Goal: Transaction & Acquisition: Purchase product/service

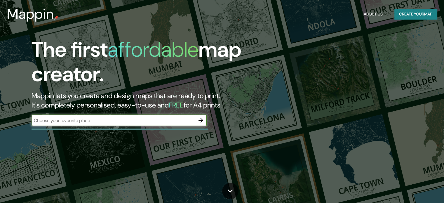
click at [115, 124] on div "​" at bounding box center [119, 120] width 175 height 12
type input "saltillo"
click at [198, 122] on icon "button" at bounding box center [200, 120] width 7 height 7
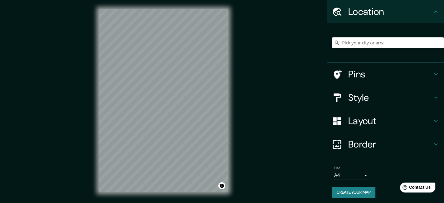
scroll to position [20, 0]
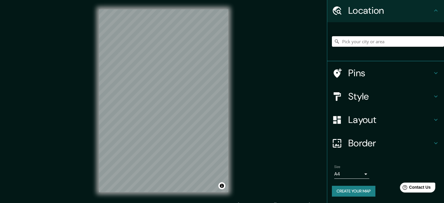
click at [361, 173] on body "Mappin Location Pins Style Layout Border Choose a border. Hint : you can make l…" at bounding box center [222, 101] width 444 height 203
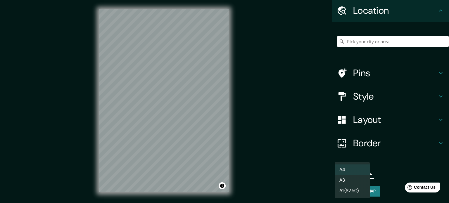
click at [381, 172] on div at bounding box center [224, 101] width 449 height 203
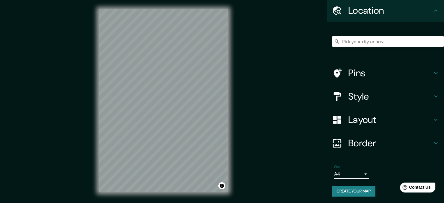
click at [367, 73] on h4 "Pins" at bounding box center [390, 73] width 84 height 12
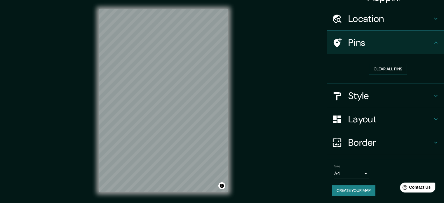
scroll to position [11, 0]
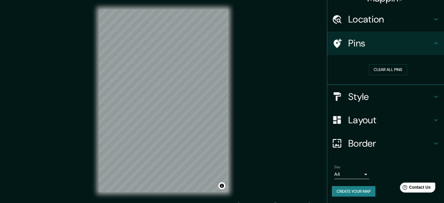
click at [367, 50] on div "Pins" at bounding box center [385, 43] width 117 height 23
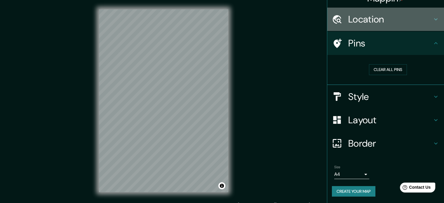
click at [371, 17] on h4 "Location" at bounding box center [390, 19] width 84 height 12
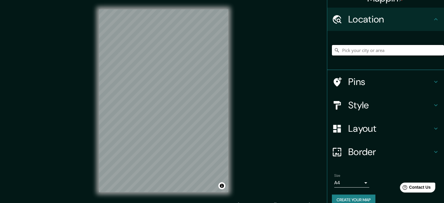
click at [369, 50] on input "Pick your city or area" at bounding box center [388, 50] width 112 height 11
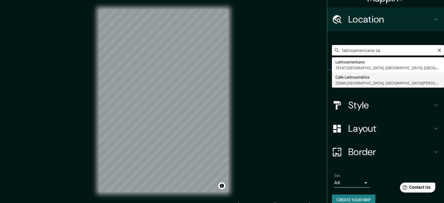
type input "Calle Latinoamérica, 25084 [GEOGRAPHIC_DATA], [GEOGRAPHIC_DATA][PERSON_NAME], […"
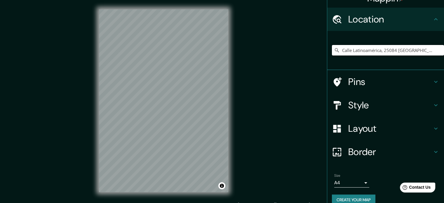
click at [399, 53] on input "Calle Latinoamérica, 25084 [GEOGRAPHIC_DATA], [GEOGRAPHIC_DATA][PERSON_NAME], […" at bounding box center [388, 50] width 112 height 11
drag, startPoint x: 343, startPoint y: 51, endPoint x: 448, endPoint y: 65, distance: 106.4
click at [444, 65] on html "Mappin Location [GEOGRAPHIC_DATA], [GEOGRAPHIC_DATA][PERSON_NAME], [GEOGRAPHIC_…" at bounding box center [222, 101] width 444 height 203
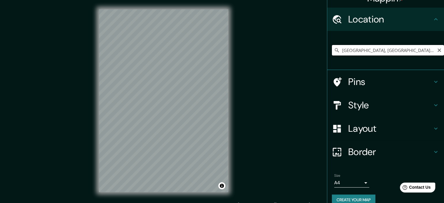
type input "[GEOGRAPHIC_DATA], [GEOGRAPHIC_DATA], [GEOGRAPHIC_DATA]"
click at [422, 56] on div "[GEOGRAPHIC_DATA], [GEOGRAPHIC_DATA], [GEOGRAPHIC_DATA] [GEOGRAPHIC_DATA] [GEOG…" at bounding box center [388, 50] width 112 height 29
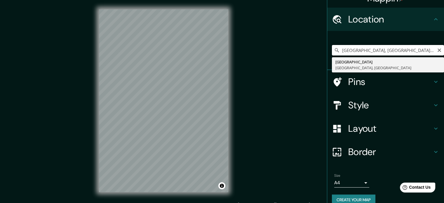
click at [432, 51] on input "[GEOGRAPHIC_DATA], [GEOGRAPHIC_DATA], [GEOGRAPHIC_DATA]" at bounding box center [388, 50] width 112 height 11
click at [438, 51] on icon "Clear" at bounding box center [440, 50] width 4 height 4
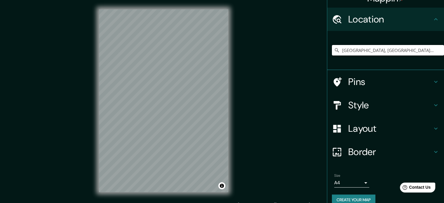
type input "[GEOGRAPHIC_DATA], [GEOGRAPHIC_DATA][PERSON_NAME], [GEOGRAPHIC_DATA]"
click at [171, 127] on div at bounding box center [172, 127] width 5 height 5
click at [348, 83] on h4 "Pins" at bounding box center [390, 82] width 84 height 12
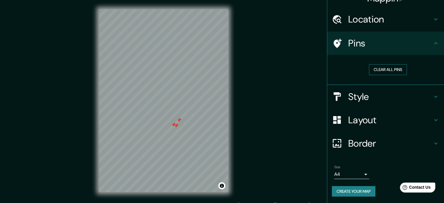
click at [388, 71] on button "Clear all pins" at bounding box center [388, 69] width 38 height 11
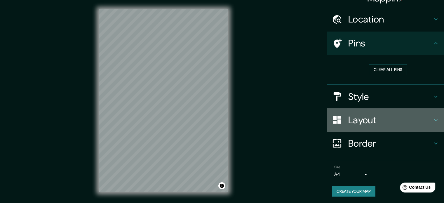
click at [366, 124] on h4 "Layout" at bounding box center [390, 120] width 84 height 12
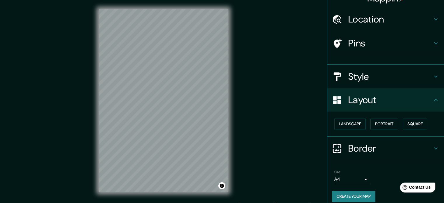
scroll to position [6, 0]
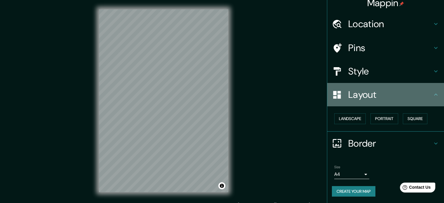
click at [371, 103] on div "Layout" at bounding box center [385, 94] width 117 height 23
click at [426, 94] on h4 "Layout" at bounding box center [390, 95] width 84 height 12
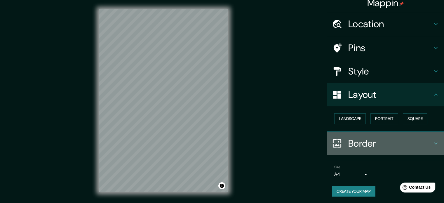
click at [402, 142] on h4 "Border" at bounding box center [390, 144] width 84 height 12
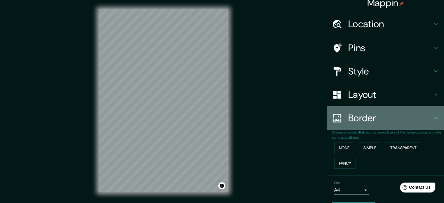
click at [402, 127] on div "Border" at bounding box center [385, 117] width 117 height 23
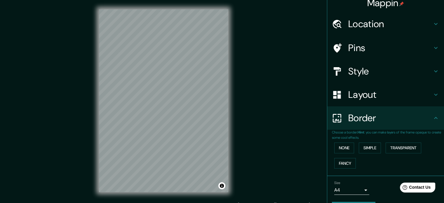
click at [428, 123] on div "Border" at bounding box center [385, 117] width 117 height 23
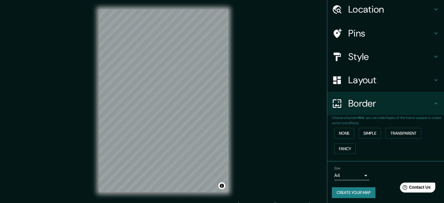
scroll to position [22, 0]
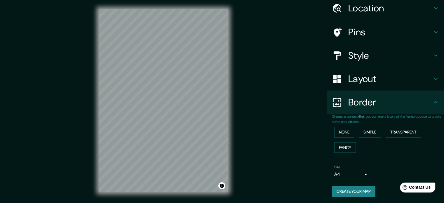
click at [361, 191] on button "Create your map" at bounding box center [354, 191] width 44 height 11
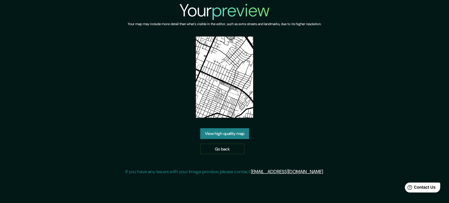
click at [300, 25] on h6 "Your map may include more detail than what's visible in the editor, such as ext…" at bounding box center [224, 24] width 193 height 6
click at [225, 98] on img at bounding box center [225, 77] width 58 height 81
drag, startPoint x: 225, startPoint y: 98, endPoint x: 265, endPoint y: 94, distance: 39.9
click at [265, 94] on div "Your preview Your map may include more detail than what's visible in the editor…" at bounding box center [224, 90] width 198 height 180
click at [232, 132] on link "View high quality map" at bounding box center [224, 133] width 49 height 11
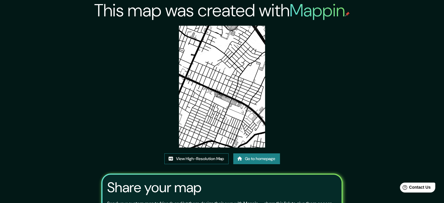
click at [218, 161] on link "View High-Resolution Map" at bounding box center [196, 158] width 64 height 11
